Goal: Information Seeking & Learning: Learn about a topic

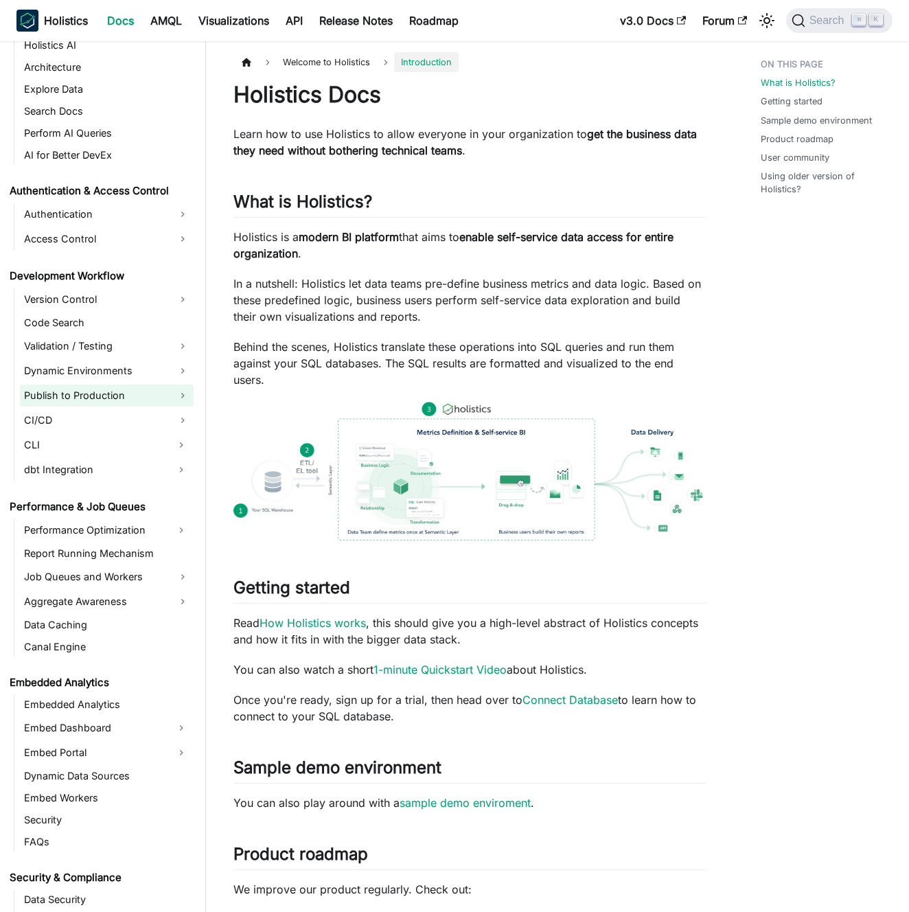
scroll to position [984, 0]
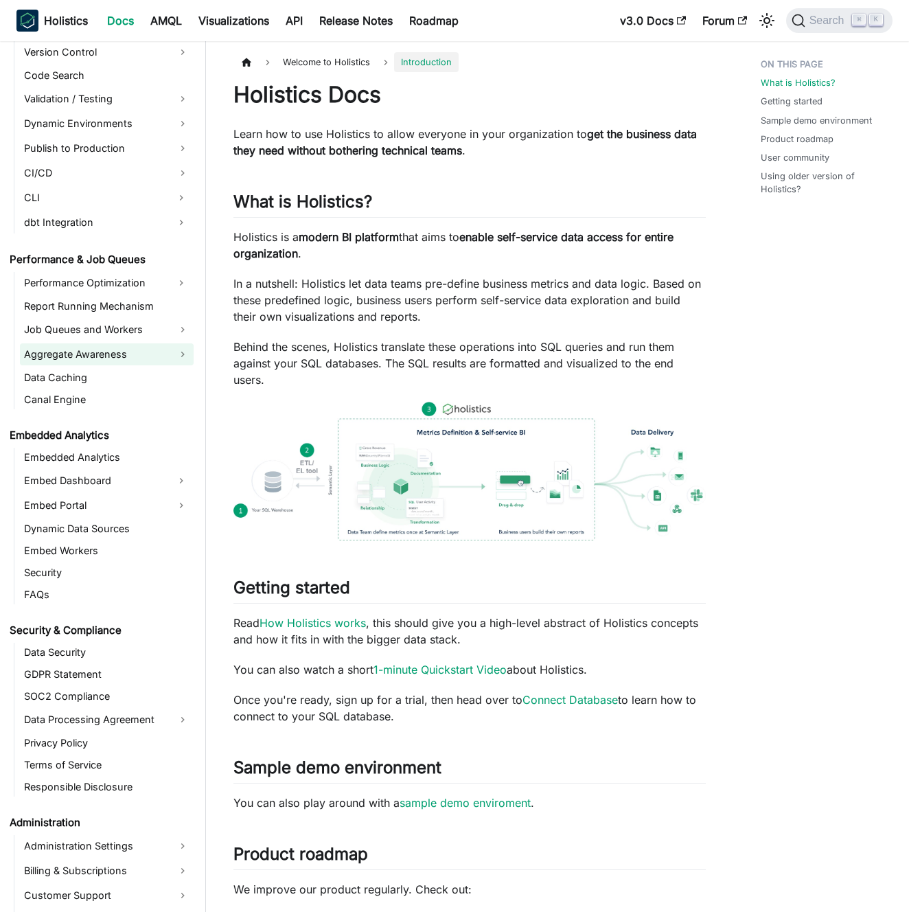
click at [117, 355] on link "Aggregate Awareness" at bounding box center [107, 354] width 174 height 22
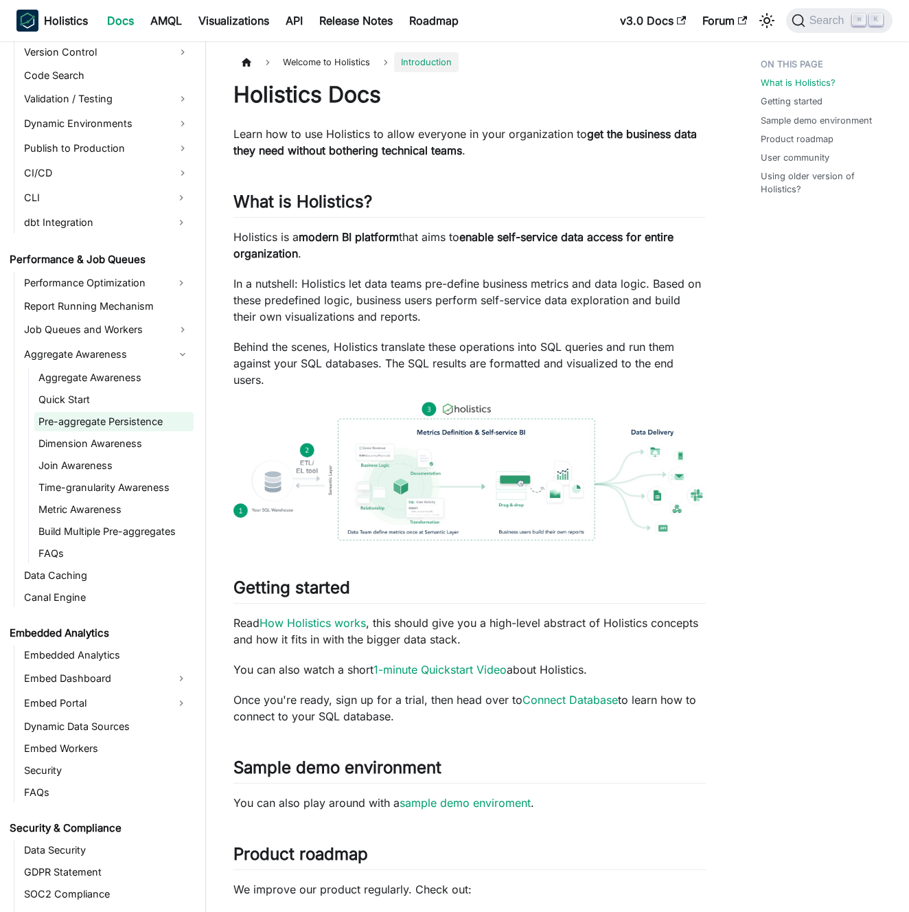
click at [133, 426] on link "Pre-aggregate Persistence" at bounding box center [113, 421] width 159 height 19
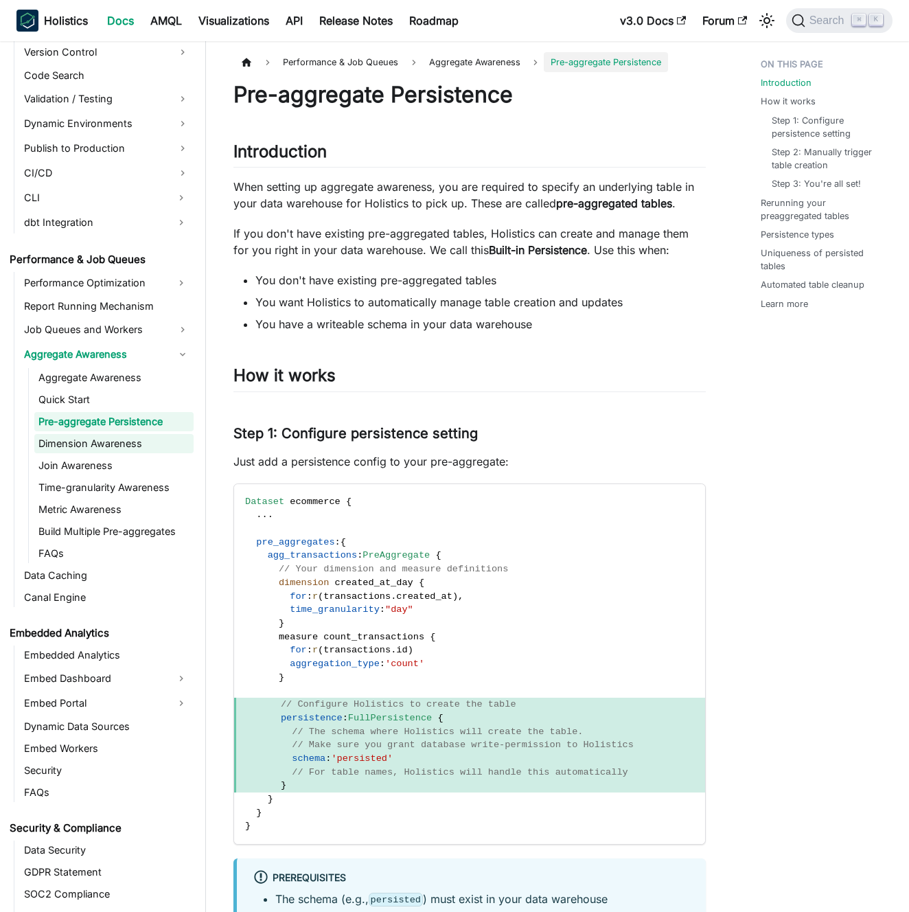
click at [129, 446] on link "Dimension Awareness" at bounding box center [113, 443] width 159 height 19
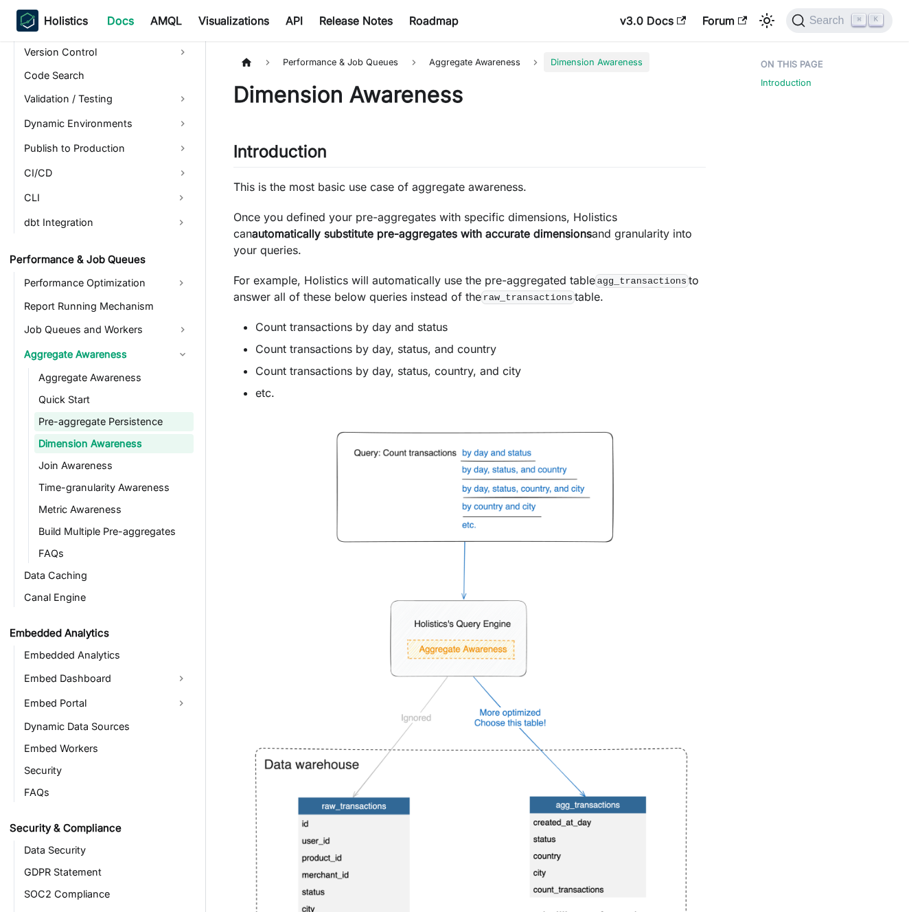
click at [128, 427] on link "Pre-aggregate Persistence" at bounding box center [113, 421] width 159 height 19
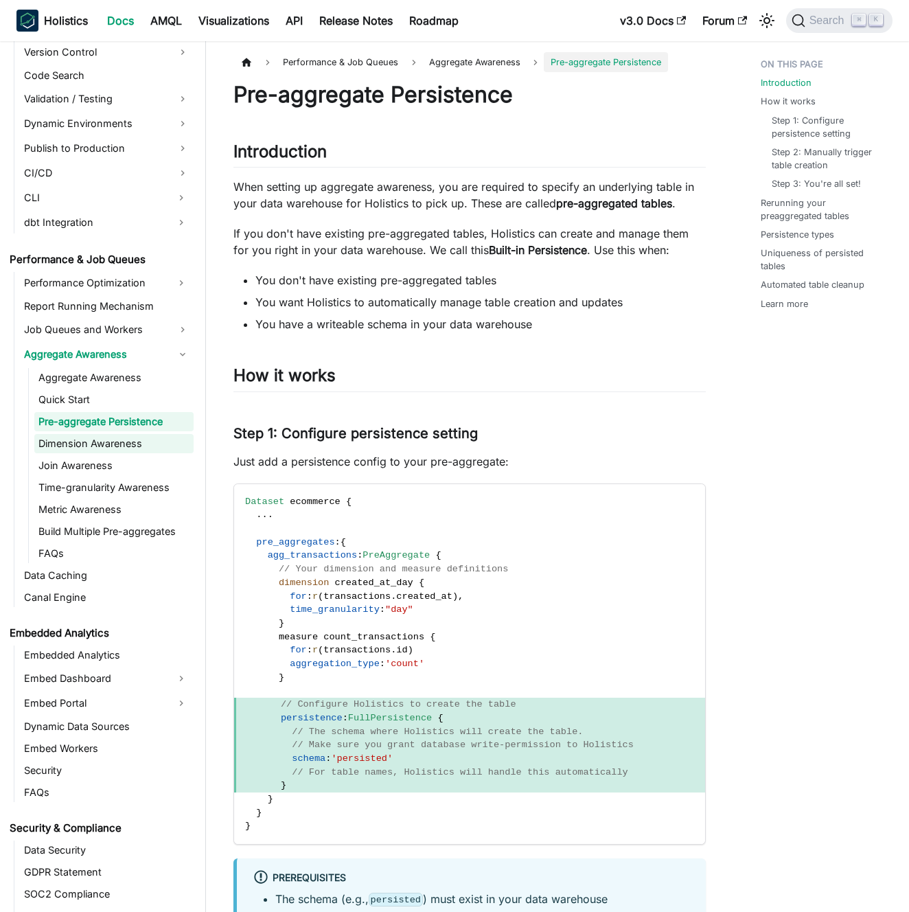
click at [130, 441] on link "Dimension Awareness" at bounding box center [113, 443] width 159 height 19
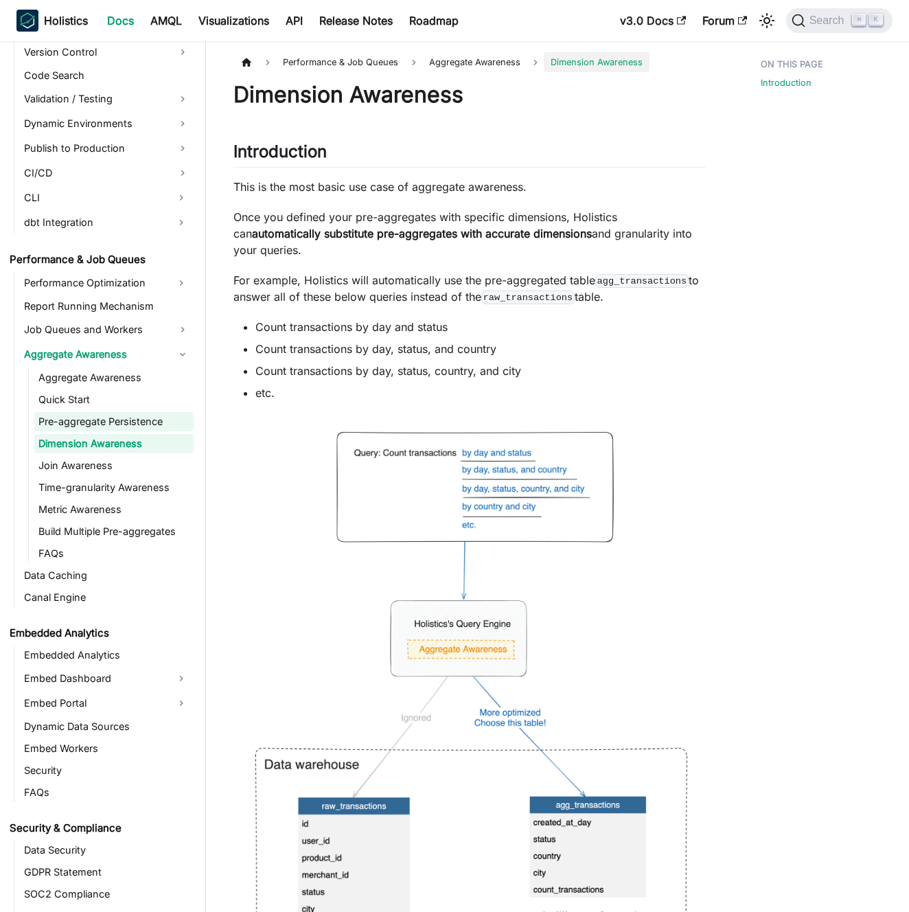
click at [128, 423] on link "Pre-aggregate Persistence" at bounding box center [113, 421] width 159 height 19
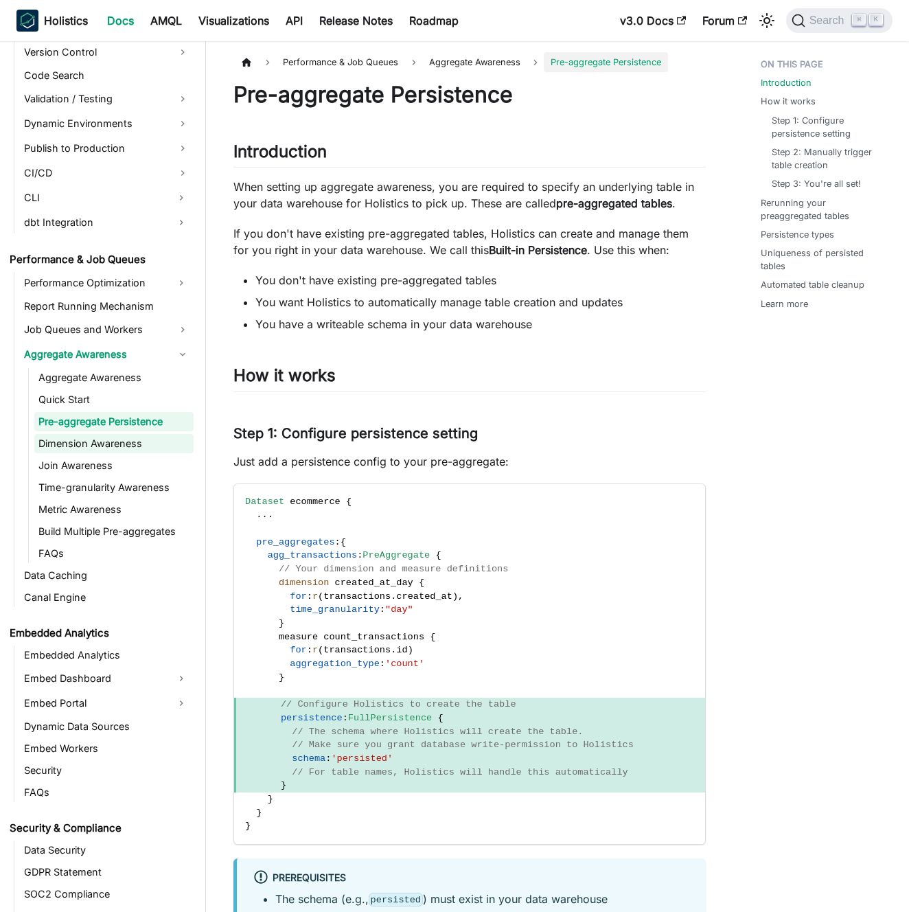
click at [120, 439] on link "Dimension Awareness" at bounding box center [113, 443] width 159 height 19
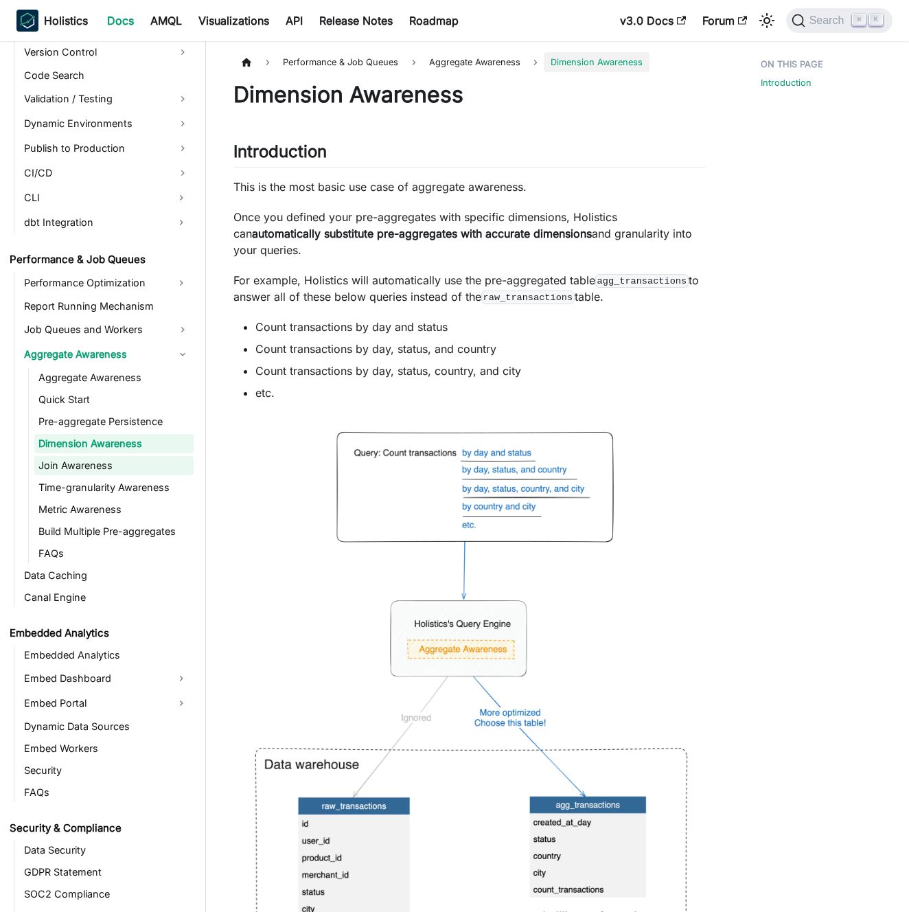
click at [116, 460] on link "Join Awareness" at bounding box center [113, 465] width 159 height 19
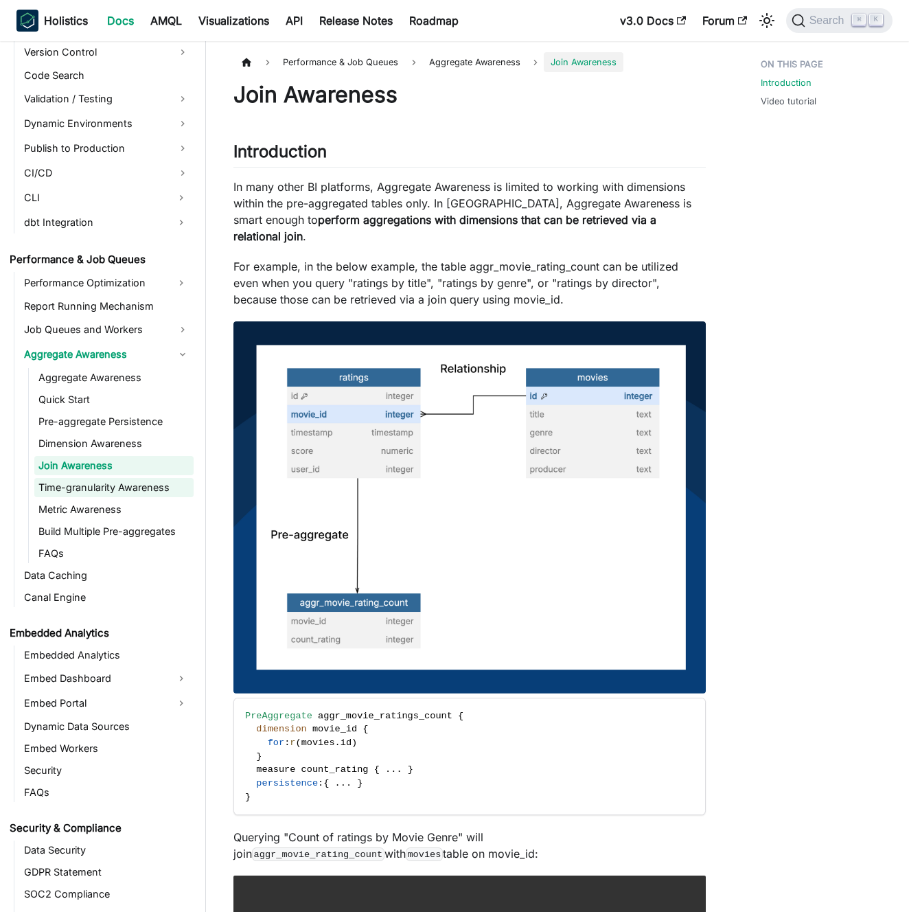
click at [112, 482] on link "Time-granularity Awareness" at bounding box center [113, 487] width 159 height 19
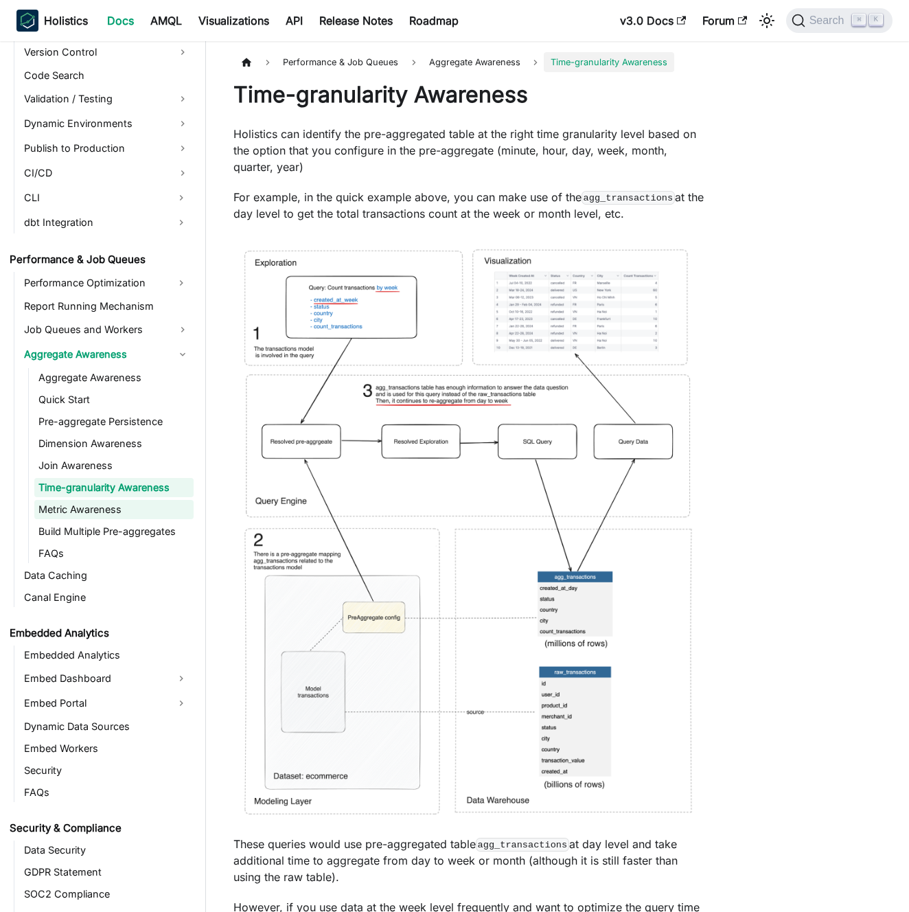
click at [104, 511] on link "Metric Awareness" at bounding box center [113, 509] width 159 height 19
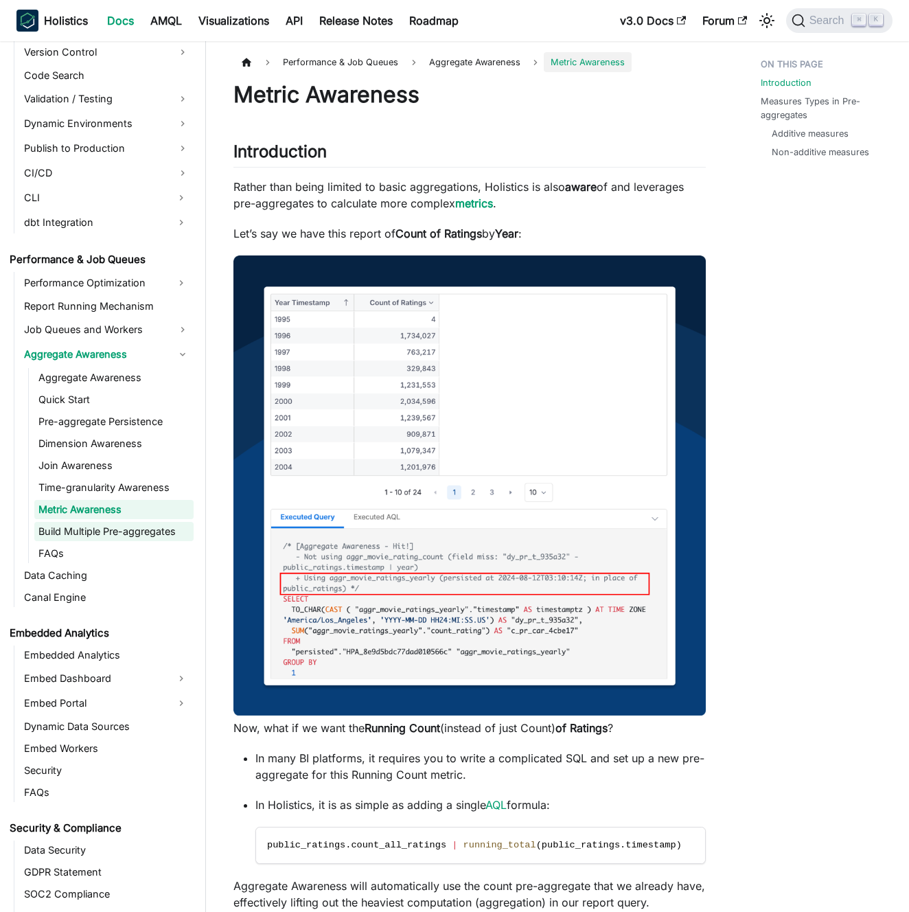
click at [104, 530] on link "Build Multiple Pre-aggregates" at bounding box center [113, 531] width 159 height 19
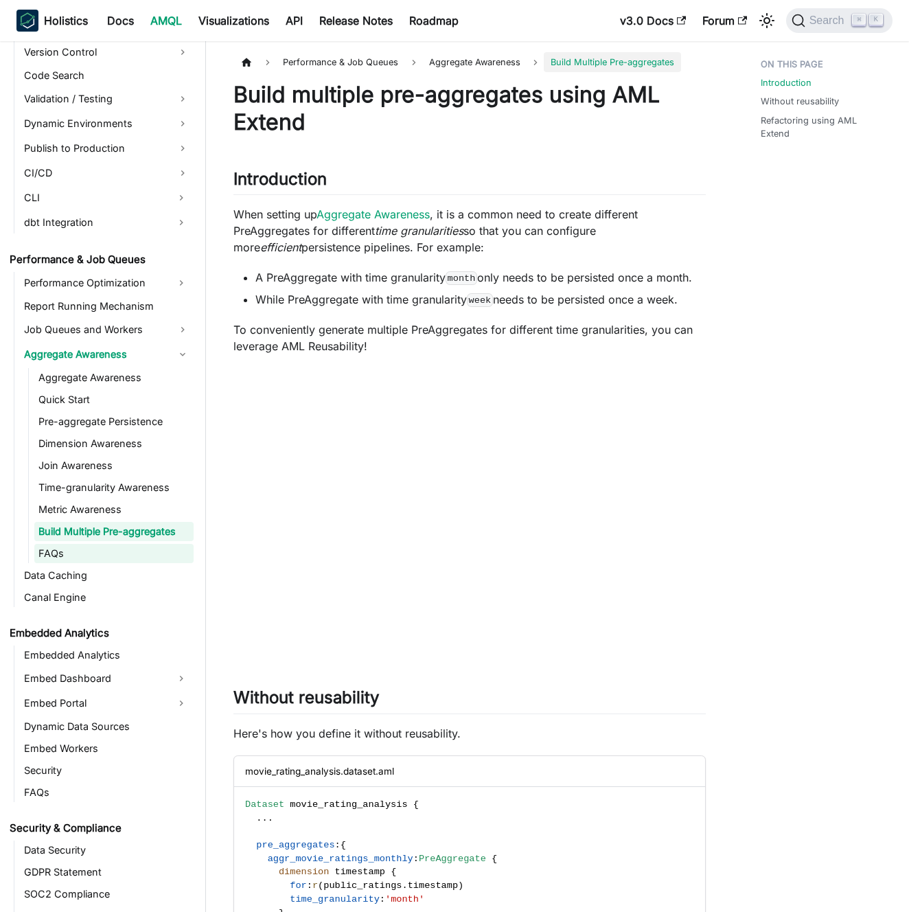
click at [100, 556] on link "FAQs" at bounding box center [113, 553] width 159 height 19
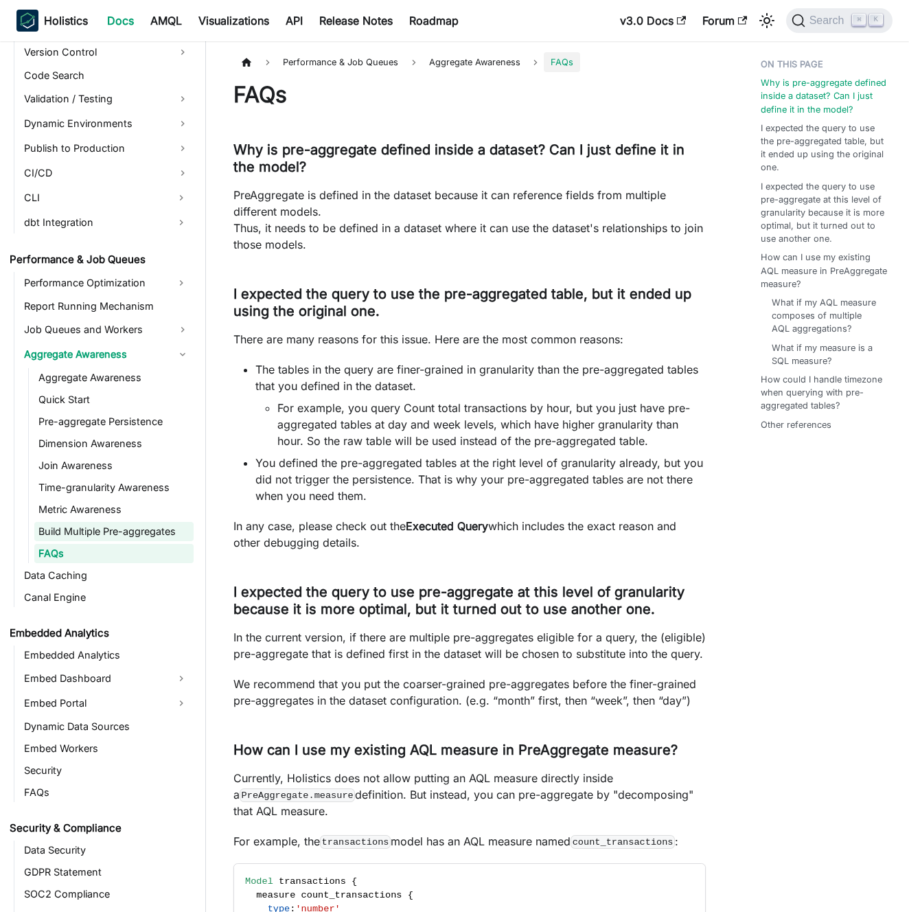
click at [104, 532] on link "Build Multiple Pre-aggregates" at bounding box center [113, 531] width 159 height 19
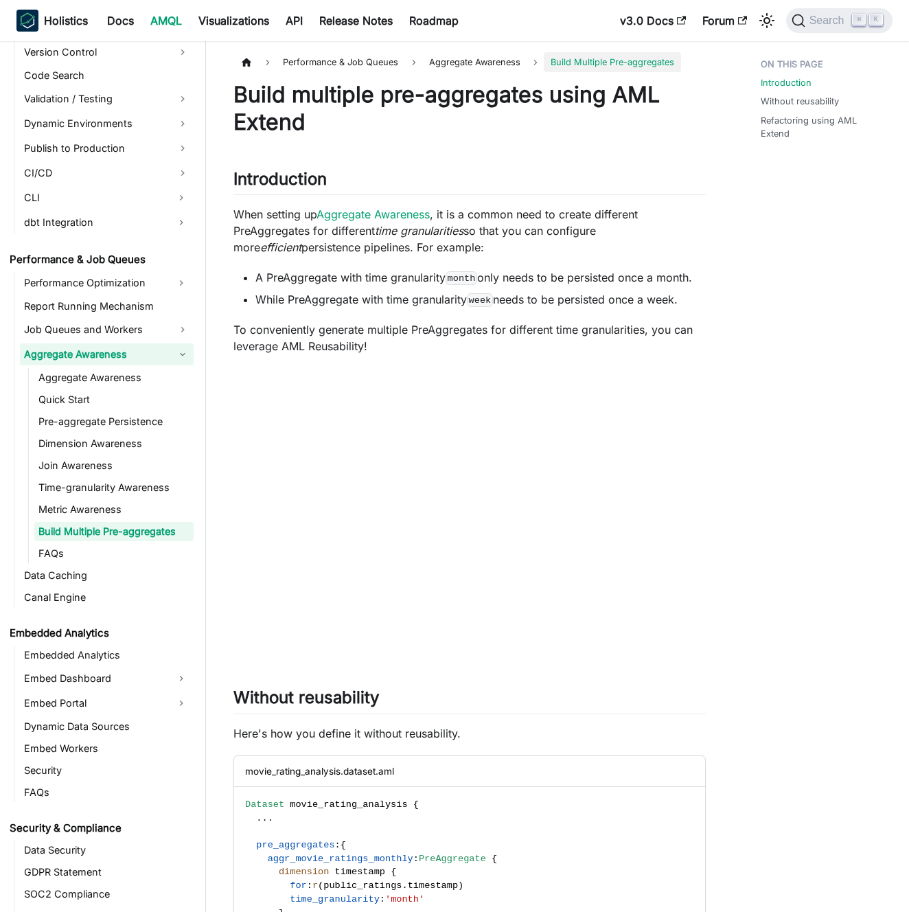
click at [91, 351] on link "Aggregate Awareness" at bounding box center [107, 354] width 174 height 22
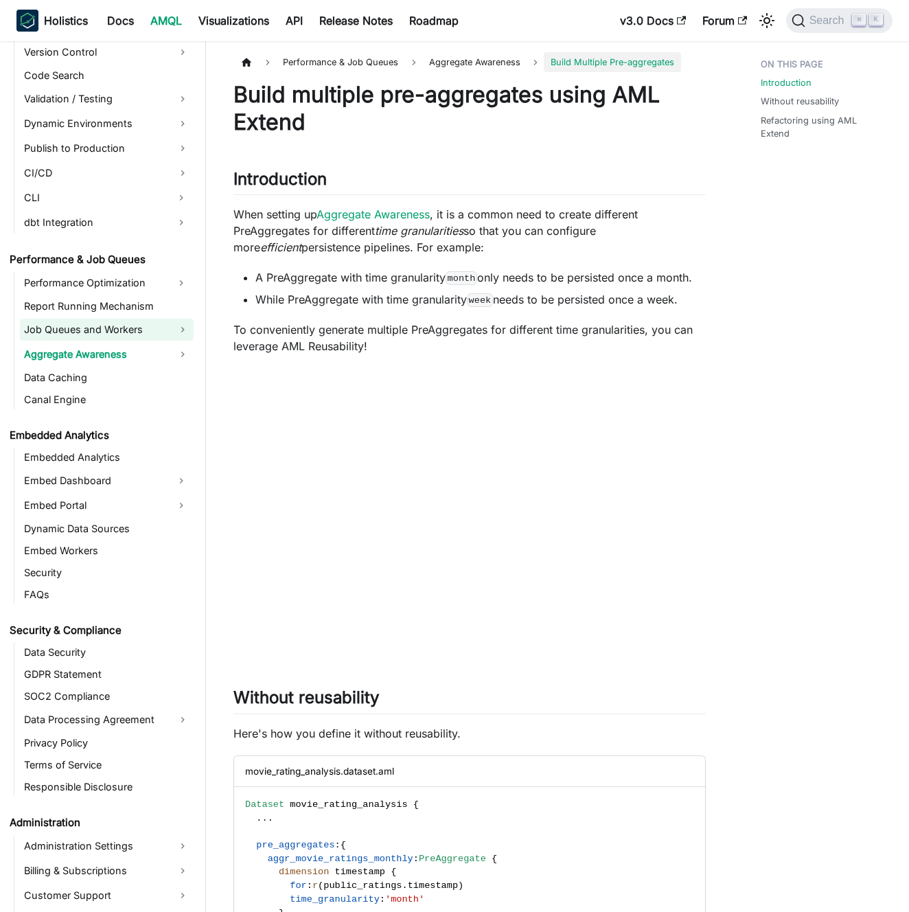
click at [97, 337] on link "Job Queues and Workers" at bounding box center [107, 330] width 174 height 22
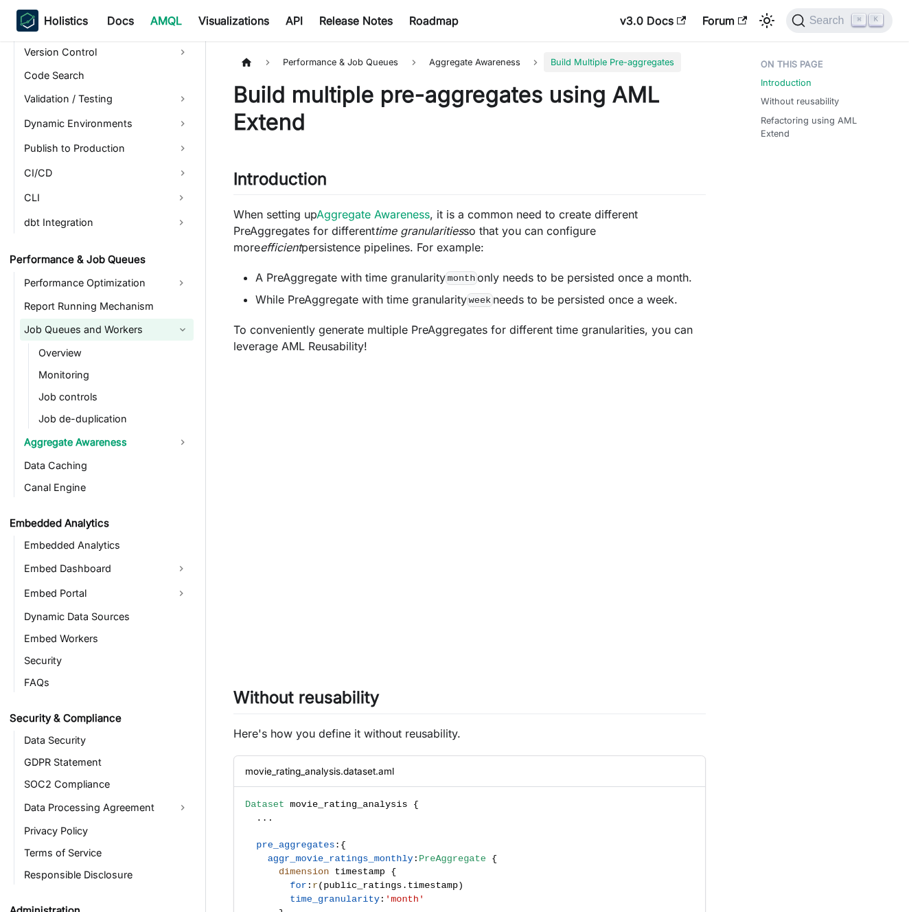
click at [100, 337] on link "Job Queues and Workers" at bounding box center [107, 330] width 174 height 22
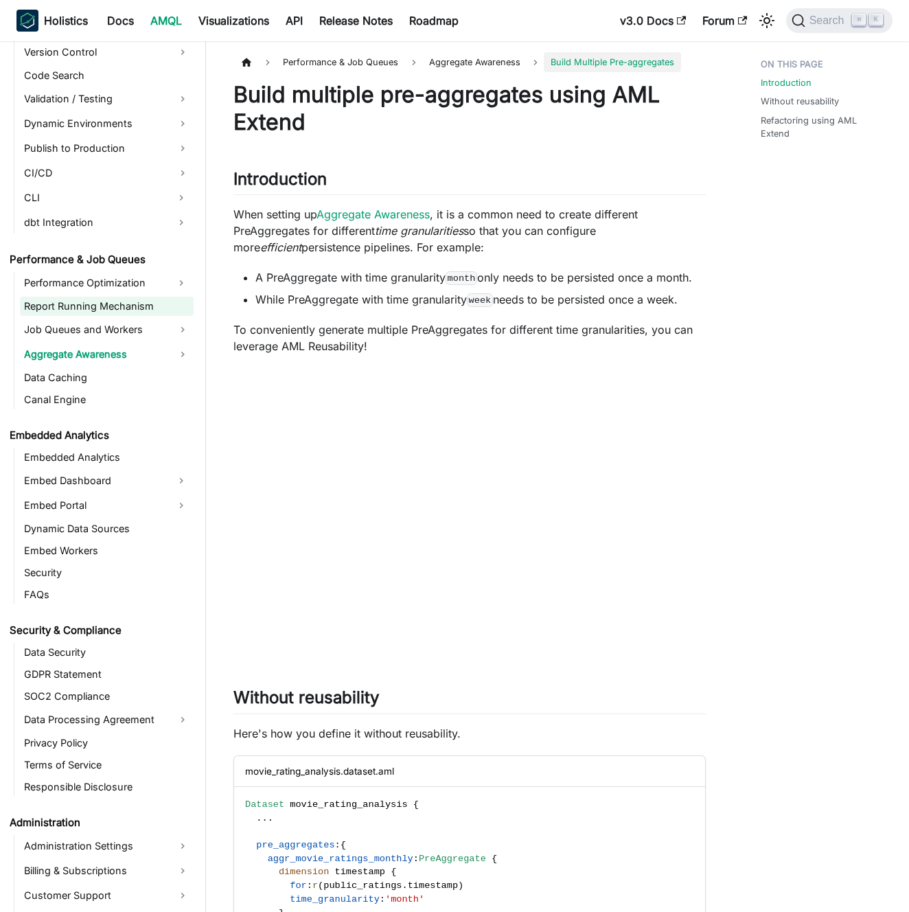
click at [104, 307] on link "Report Running Mechanism" at bounding box center [107, 306] width 174 height 19
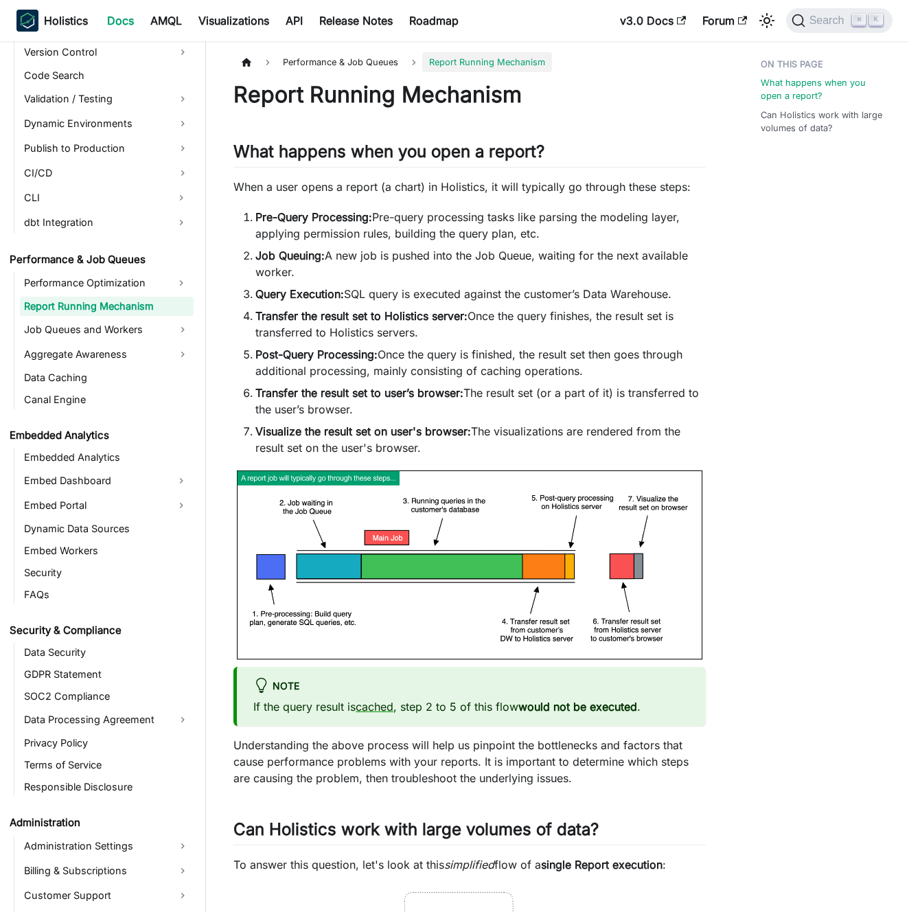
click at [104, 307] on link "Report Running Mechanism" at bounding box center [107, 306] width 174 height 19
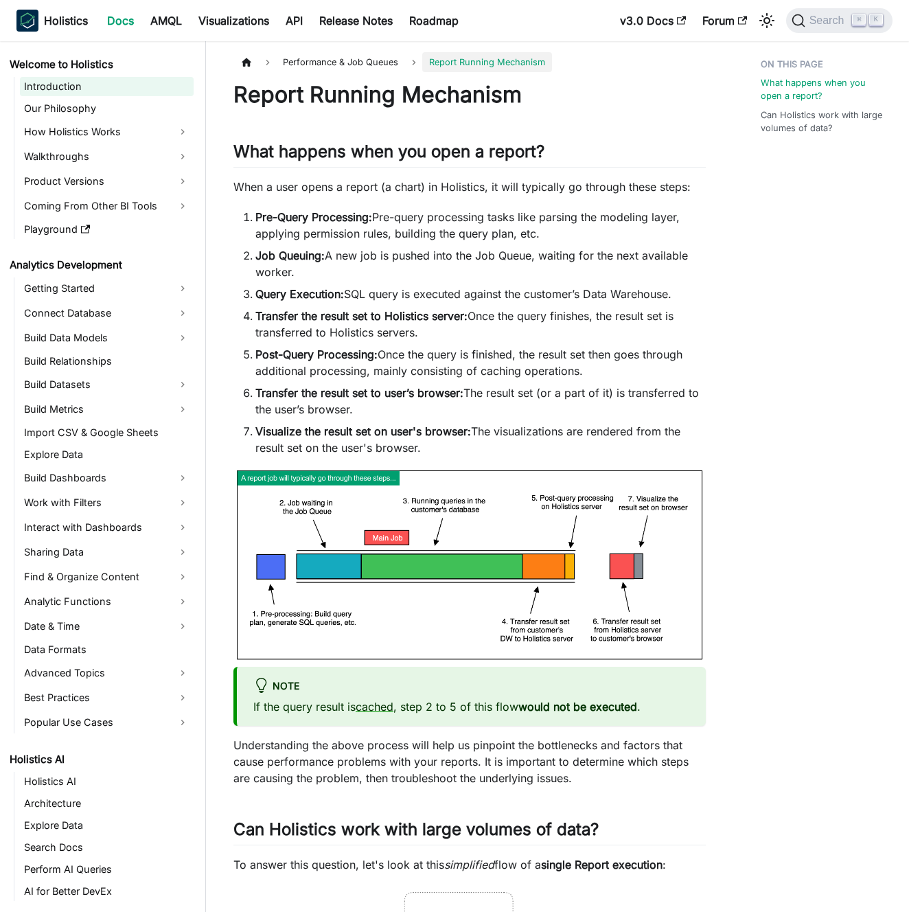
click at [91, 94] on link "Introduction" at bounding box center [107, 86] width 174 height 19
